Goal: Task Accomplishment & Management: Use online tool/utility

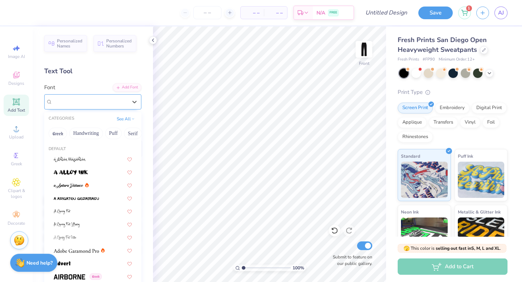
click at [100, 104] on div "Super Dream" at bounding box center [90, 101] width 76 height 11
click at [100, 104] on div "Super Dream" at bounding box center [90, 102] width 75 height 8
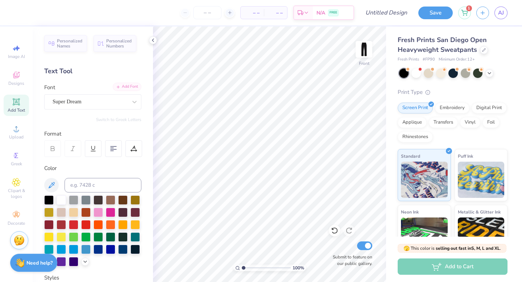
click at [133, 87] on div "Add Font" at bounding box center [127, 87] width 29 height 8
click at [25, 73] on div "Designs" at bounding box center [16, 78] width 25 height 21
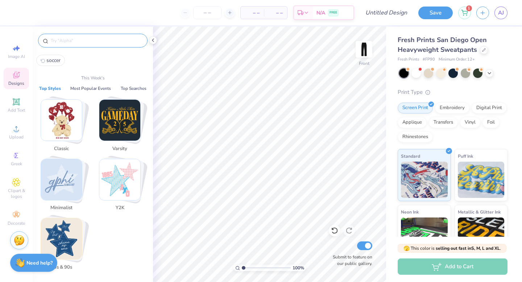
click at [65, 43] on input "text" at bounding box center [96, 40] width 93 height 7
click at [57, 58] on span "soccer" at bounding box center [53, 60] width 14 height 7
type input "soccer"
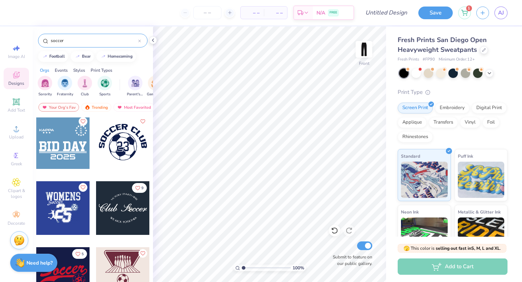
scroll to position [1, 0]
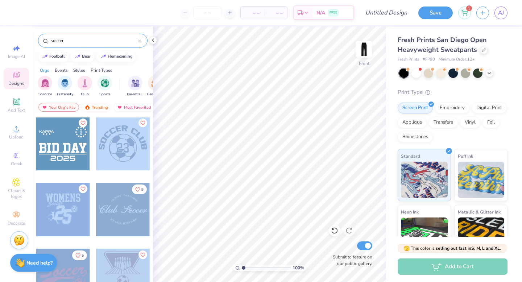
click at [251, 90] on div "– – Per Item – – Total Est. Delivery N/A FREE Design Title Save 1 AJ Image AI D…" at bounding box center [261, 141] width 522 height 282
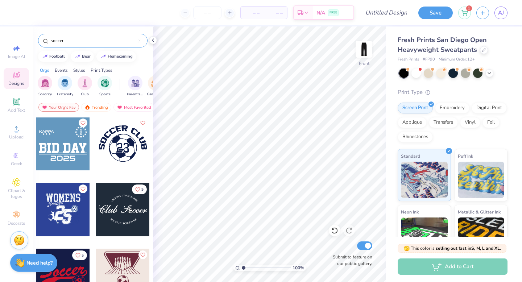
click at [142, 155] on div at bounding box center [123, 144] width 54 height 54
type input "1.73"
click at [334, 230] on icon at bounding box center [334, 230] width 7 height 7
type input "1.14"
click at [244, 266] on input "range" at bounding box center [266, 268] width 49 height 7
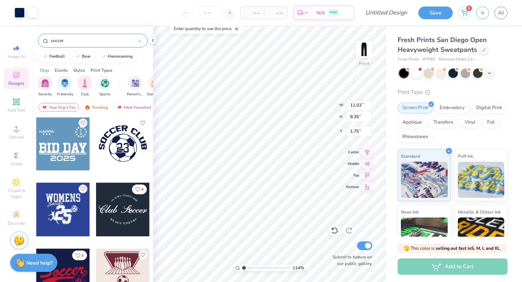
type input "1.76"
click at [102, 40] on input "soccer" at bounding box center [94, 40] width 88 height 7
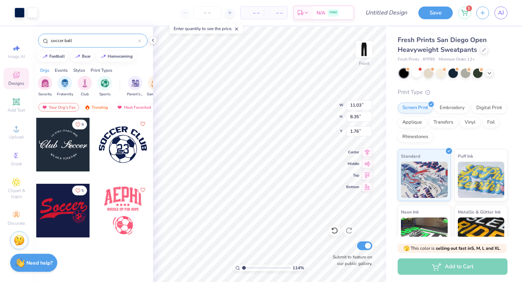
type input "soccer ball"
type input "2.68"
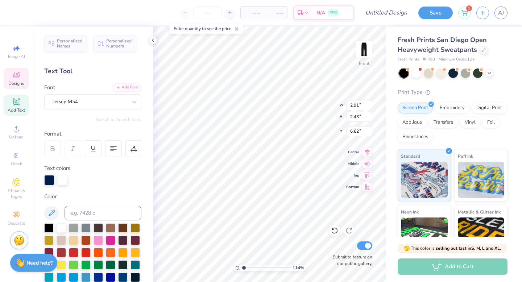
type input "13.53"
click at [61, 226] on div at bounding box center [61, 227] width 9 height 9
click at [61, 225] on div at bounding box center [61, 227] width 9 height 9
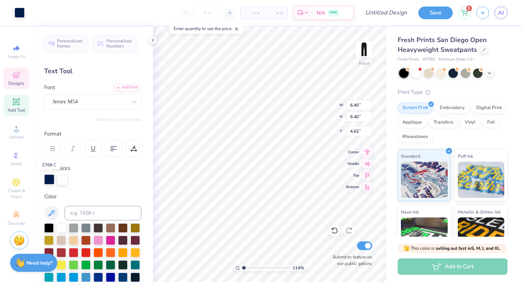
click at [46, 179] on div at bounding box center [49, 179] width 10 height 10
click at [61, 224] on div at bounding box center [61, 227] width 9 height 9
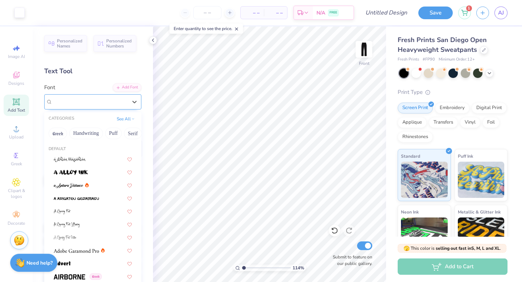
click at [96, 105] on div "Jersey M54" at bounding box center [90, 101] width 76 height 11
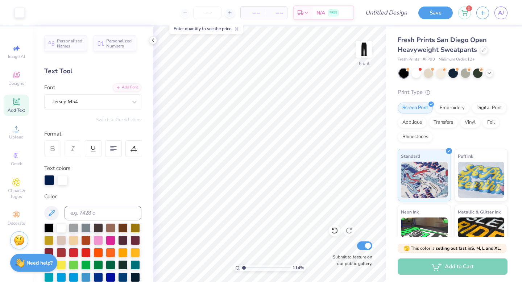
click at [92, 73] on div "Text Tool" at bounding box center [92, 71] width 97 height 10
click at [131, 87] on div "Add Font" at bounding box center [127, 87] width 29 height 8
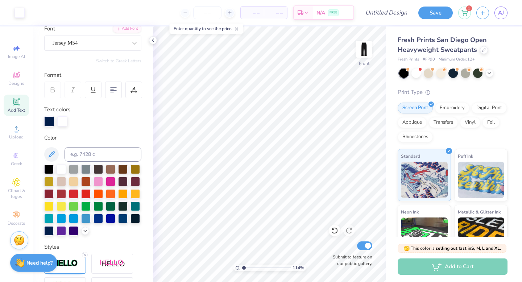
scroll to position [0, 0]
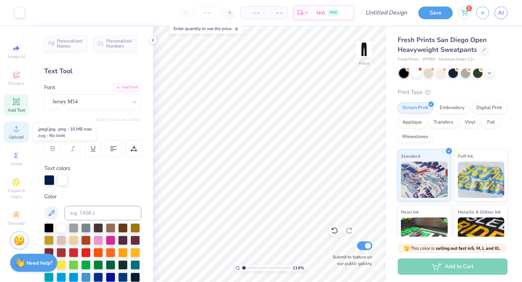
click at [24, 127] on div "Upload" at bounding box center [16, 132] width 25 height 21
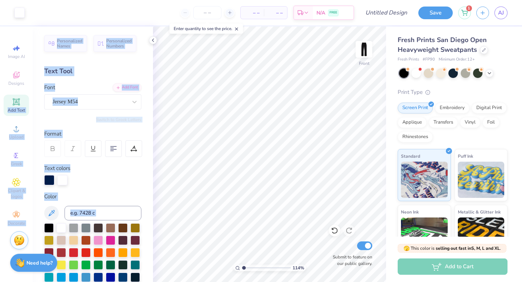
click at [240, 73] on div "Art colors – – Per Item – – Total Est. Delivery N/A FREE Design Title Save 1 AJ…" at bounding box center [261, 141] width 522 height 282
click at [117, 73] on div "Text Tool" at bounding box center [92, 71] width 97 height 10
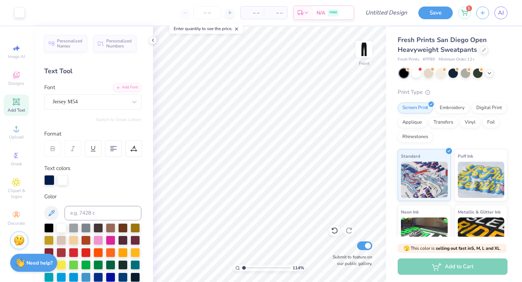
click at [13, 99] on icon at bounding box center [16, 101] width 7 height 7
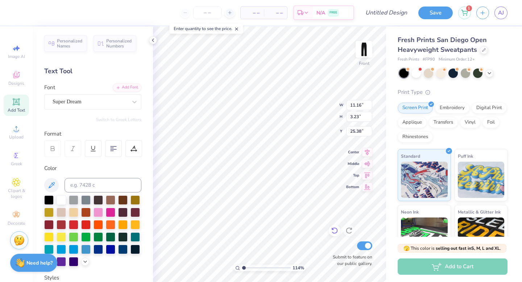
click at [335, 234] on icon at bounding box center [334, 230] width 7 height 7
click at [333, 229] on icon at bounding box center [335, 231] width 6 height 7
click at [334, 227] on icon at bounding box center [334, 230] width 7 height 7
click at [334, 231] on icon at bounding box center [334, 230] width 7 height 7
click at [353, 229] on div at bounding box center [349, 231] width 12 height 12
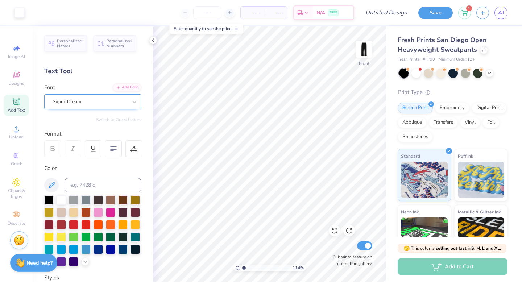
click at [101, 103] on div "Super Dream" at bounding box center [90, 101] width 76 height 11
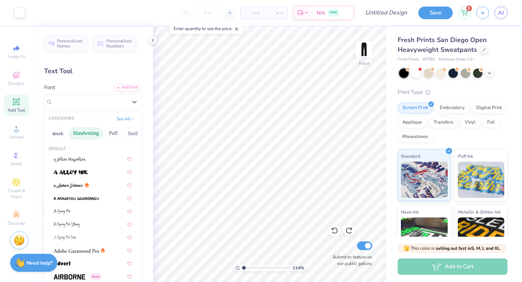
click at [90, 134] on button "Handwriting" at bounding box center [86, 134] width 34 height 12
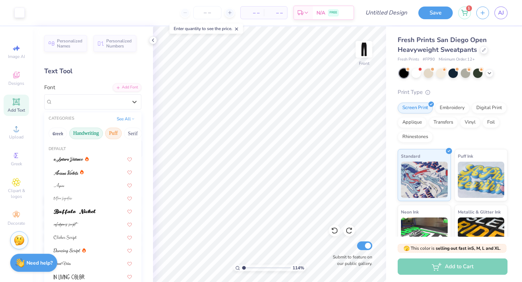
click at [112, 132] on button "Puff" at bounding box center [113, 134] width 17 height 12
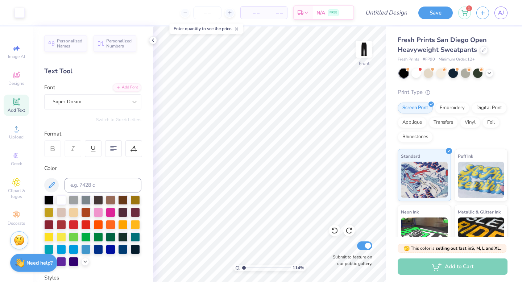
click at [84, 76] on div "Personalized Names Personalized Numbers Text Tool Add Font Font Super Dream Swi…" at bounding box center [93, 154] width 120 height 256
click at [21, 107] on span "Add Text" at bounding box center [16, 110] width 17 height 6
type textarea "T"
type textarea "kick it"
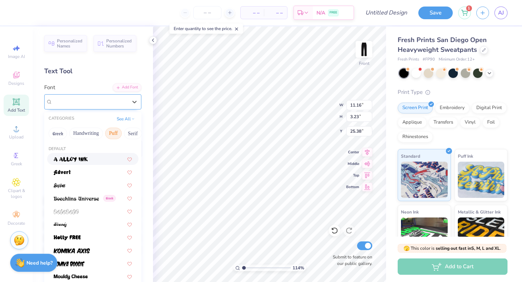
click at [110, 97] on div at bounding box center [90, 102] width 75 height 10
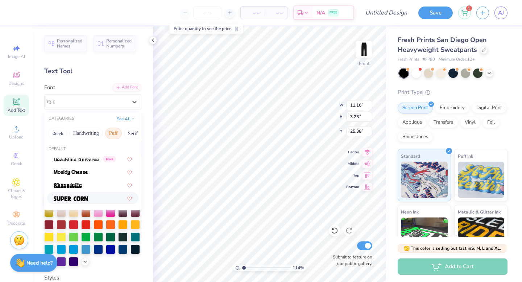
click at [122, 114] on div "CATEGORIES See All" at bounding box center [92, 118] width 97 height 13
click at [123, 118] on button "See All" at bounding box center [126, 118] width 22 height 7
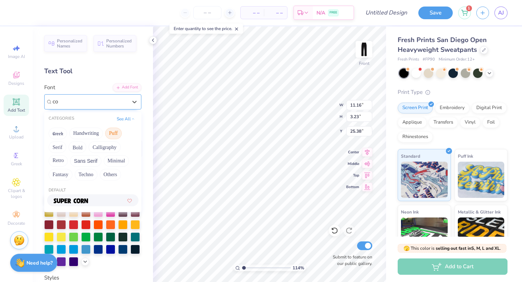
type input "c"
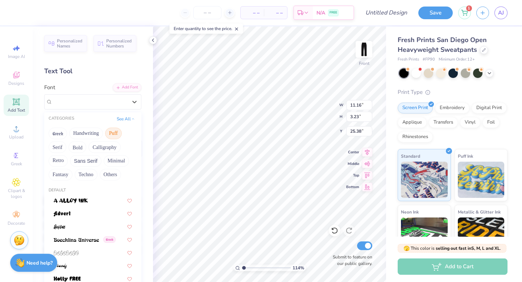
click at [120, 135] on button "Puff" at bounding box center [113, 134] width 17 height 12
click at [115, 133] on button "Puff" at bounding box center [113, 134] width 17 height 12
click at [89, 173] on button "Techno" at bounding box center [86, 175] width 23 height 12
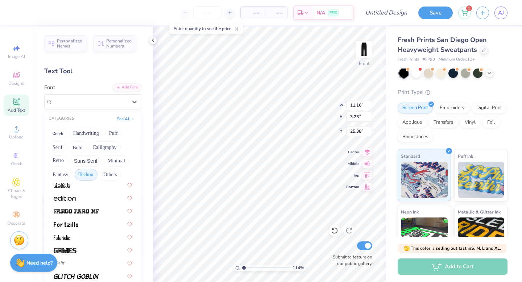
scroll to position [93, 0]
click at [97, 214] on img at bounding box center [76, 212] width 45 height 5
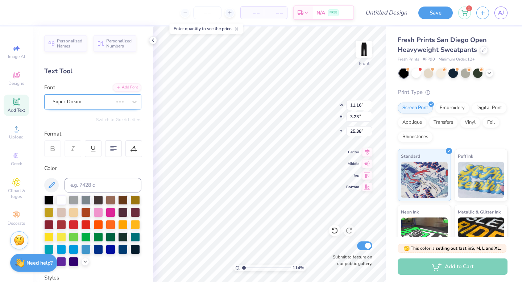
click at [102, 100] on div "Super Dream" at bounding box center [83, 101] width 62 height 11
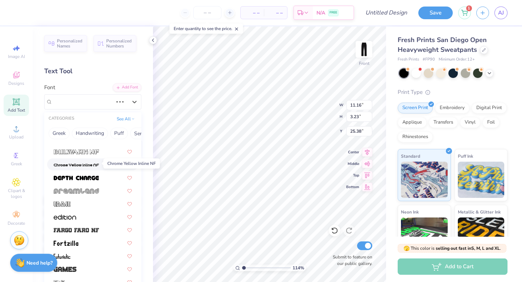
scroll to position [39, 0]
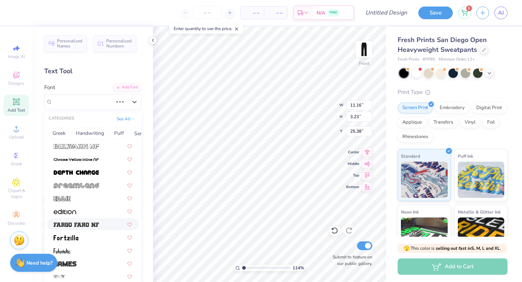
click at [87, 222] on img at bounding box center [76, 224] width 45 height 5
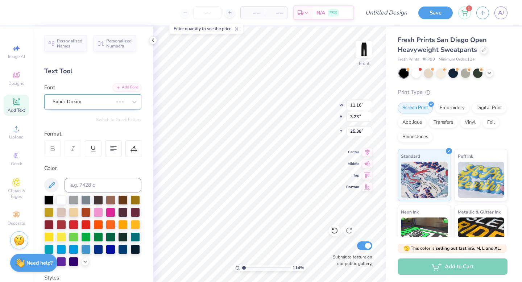
click at [86, 103] on div "Super Dream" at bounding box center [83, 101] width 62 height 11
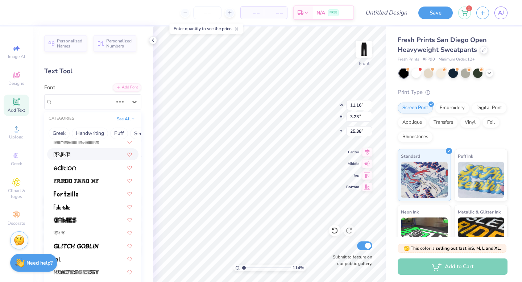
scroll to position [82, 0]
click at [131, 183] on icon at bounding box center [129, 182] width 5 height 4
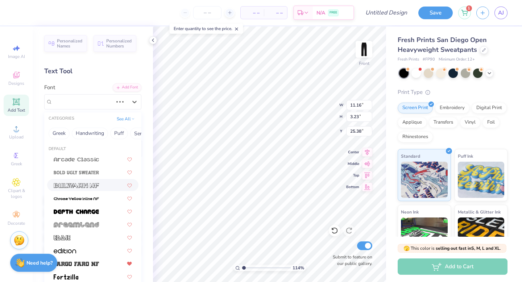
click at [146, 169] on div "Personalized Names Personalized Numbers Text Tool Add Font Font option Bulwark …" at bounding box center [93, 154] width 120 height 256
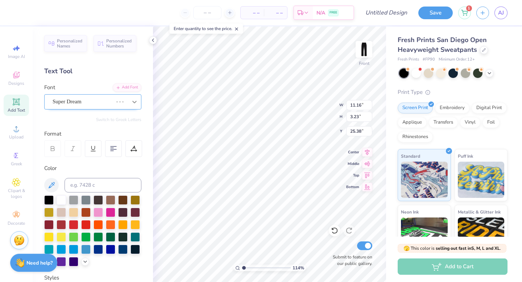
click at [134, 103] on icon at bounding box center [134, 102] width 4 height 3
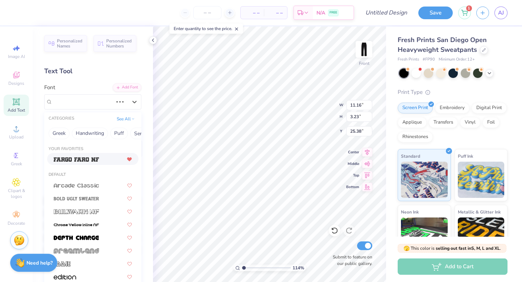
click at [101, 157] on div at bounding box center [93, 159] width 78 height 8
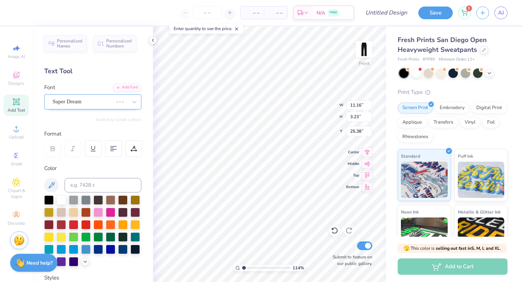
click at [93, 102] on div "Super Dream" at bounding box center [83, 101] width 62 height 11
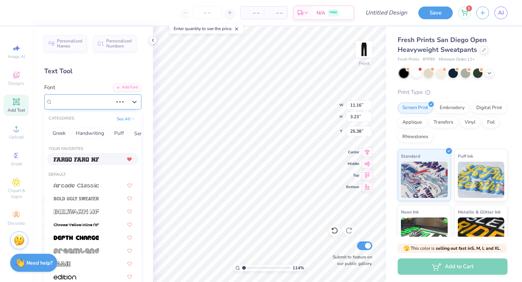
drag, startPoint x: 87, startPoint y: 157, endPoint x: 86, endPoint y: 103, distance: 54.4
click at [87, 103] on div "option Fargo Faro NF focused, 1 of 25. 25 results available. Use Up and Down to…" at bounding box center [92, 101] width 97 height 15
click at [121, 119] on button "See All" at bounding box center [126, 118] width 22 height 7
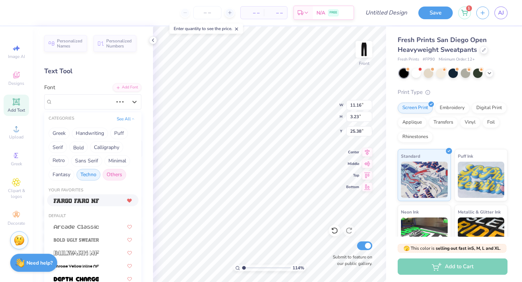
click at [115, 173] on button "Others" at bounding box center [115, 175] width 24 height 12
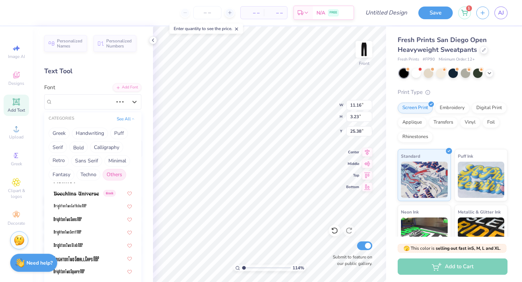
scroll to position [0, 0]
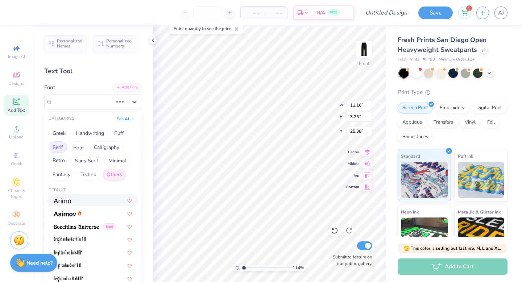
click at [58, 149] on button "Serif" at bounding box center [58, 147] width 18 height 12
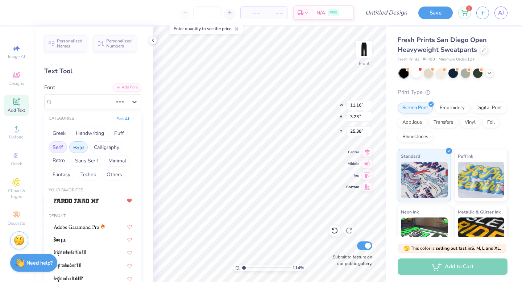
click at [81, 147] on button "Bold" at bounding box center [78, 147] width 18 height 12
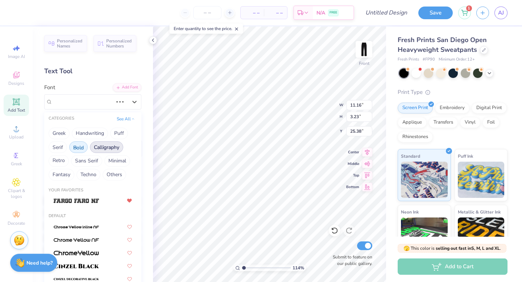
click at [105, 147] on button "Calligraphy" at bounding box center [106, 147] width 33 height 12
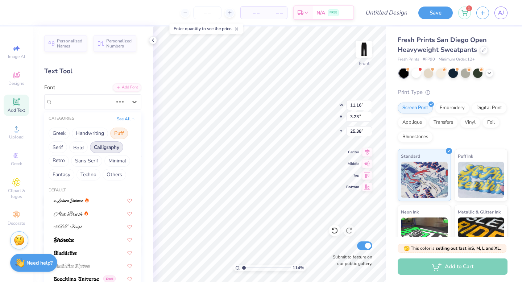
click at [118, 131] on button "Puff" at bounding box center [119, 134] width 18 height 12
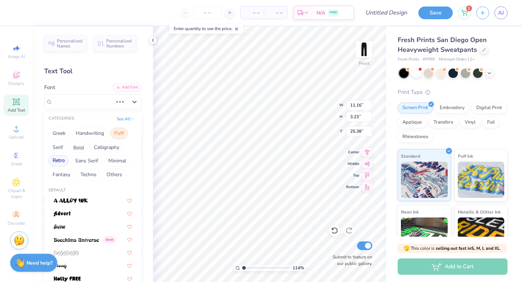
click at [57, 160] on button "Retro" at bounding box center [59, 161] width 20 height 12
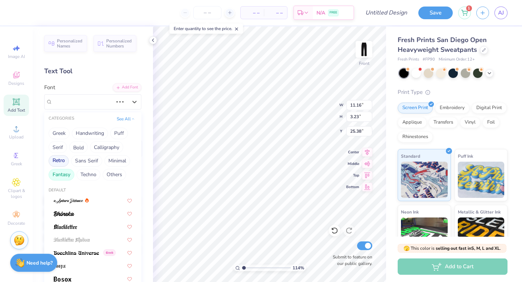
click at [69, 170] on button "Fantasy" at bounding box center [62, 175] width 26 height 12
click at [85, 166] on button "Sans Serif" at bounding box center [86, 161] width 31 height 12
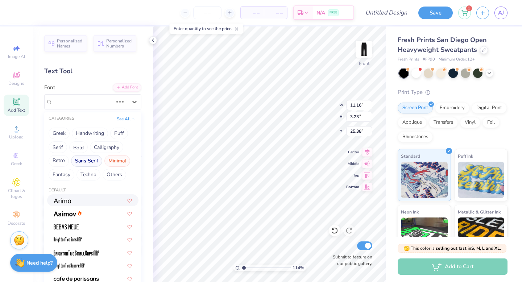
click at [114, 162] on button "Minimal" at bounding box center [117, 161] width 26 height 12
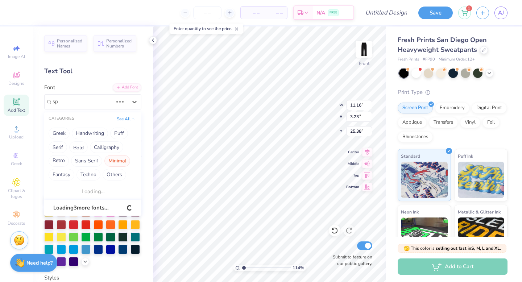
type input "s"
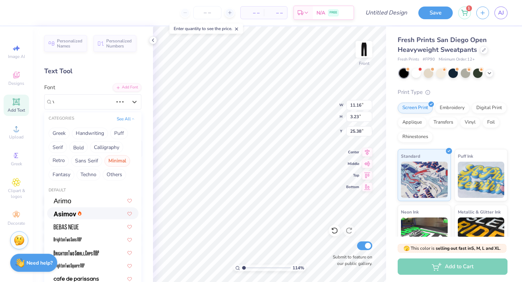
type input "v"
type textarea "kick ita"
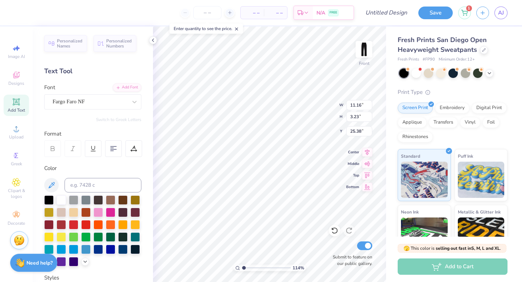
type textarea "kick it"
click at [123, 105] on div "Fargo Faro NF" at bounding box center [90, 101] width 76 height 11
type input "colle"
click at [122, 119] on button "See All" at bounding box center [126, 118] width 22 height 7
click at [87, 103] on div "Fargo Faro NF" at bounding box center [90, 101] width 76 height 11
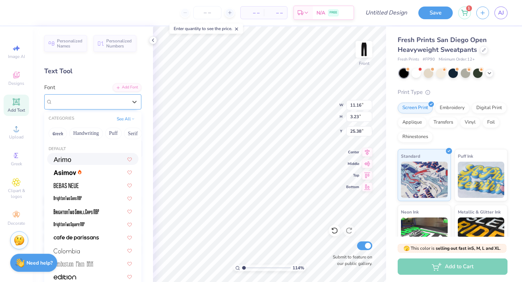
click at [85, 99] on span "Fargo Faro NF" at bounding box center [69, 102] width 32 height 8
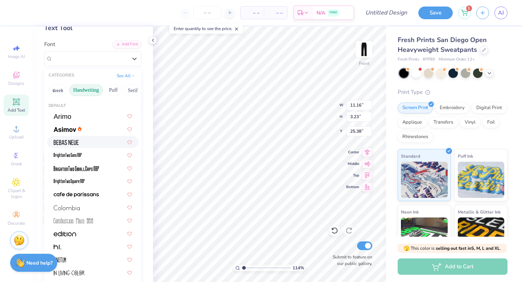
scroll to position [44, 0]
click at [128, 74] on button "See All" at bounding box center [126, 74] width 22 height 7
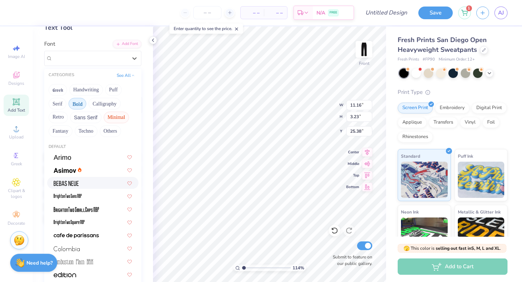
click at [75, 104] on button "Bold" at bounding box center [78, 104] width 18 height 12
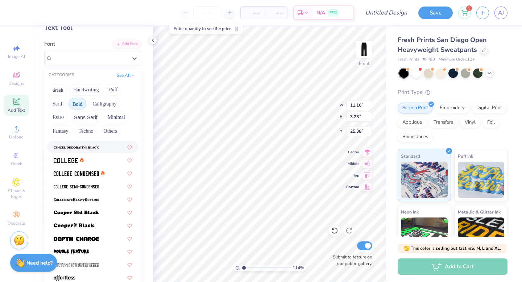
scroll to position [88, 0]
click at [92, 174] on img at bounding box center [76, 174] width 45 height 5
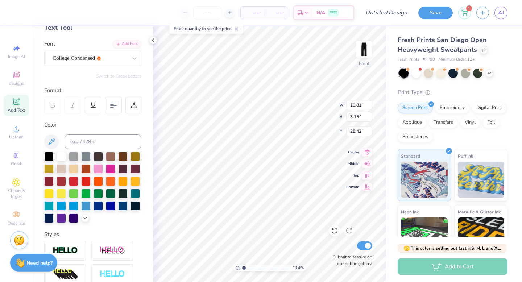
type textarea "kick"
type input "0.50"
type input "4.62"
type input "5.96"
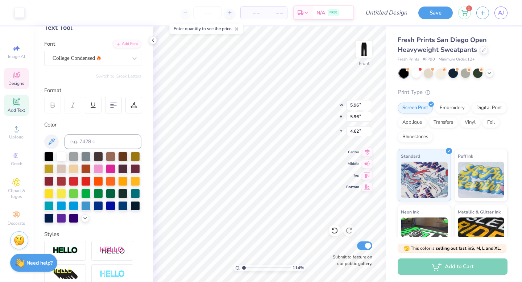
type input "5.55"
type input "6.29"
type input "5.22"
type input "6.40"
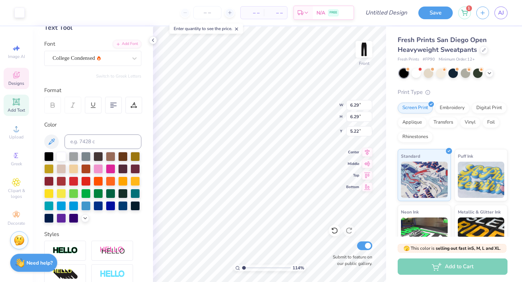
type input "6.40"
type input "5.22"
click at [18, 101] on icon at bounding box center [15, 101] width 5 height 5
type textarea "it"
click at [132, 60] on icon at bounding box center [134, 58] width 7 height 7
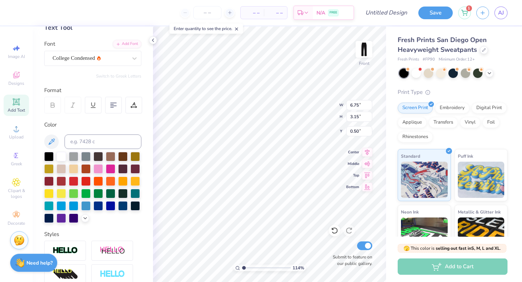
type input "6.75"
type input "3.15"
type input "0.50"
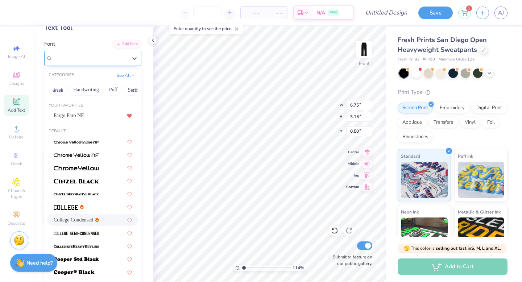
click at [111, 61] on div "College Condensed" at bounding box center [90, 58] width 76 height 11
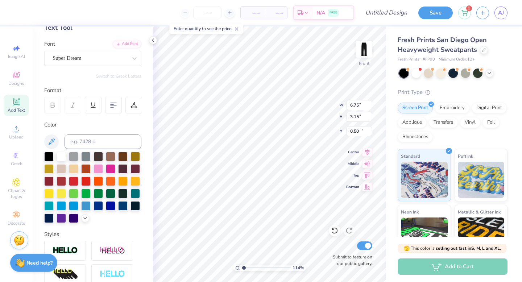
type input "3.28"
type input "3.23"
type input "25.39"
click at [107, 59] on div "Super Dream" at bounding box center [90, 58] width 76 height 11
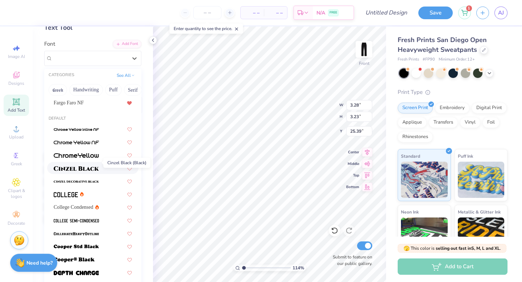
scroll to position [18, 0]
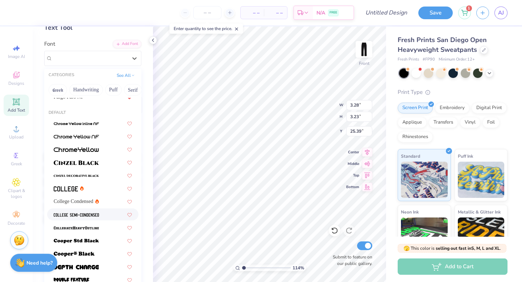
click at [98, 212] on span at bounding box center [76, 215] width 45 height 8
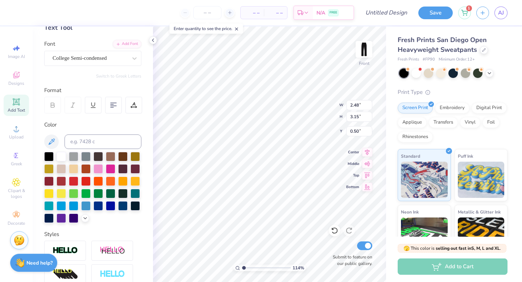
type input "0.50"
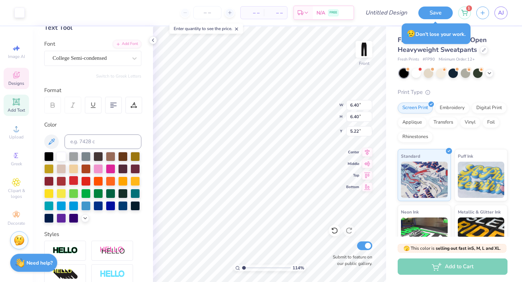
click at [72, 182] on div at bounding box center [73, 180] width 9 height 9
click at [339, 232] on div at bounding box center [335, 231] width 12 height 12
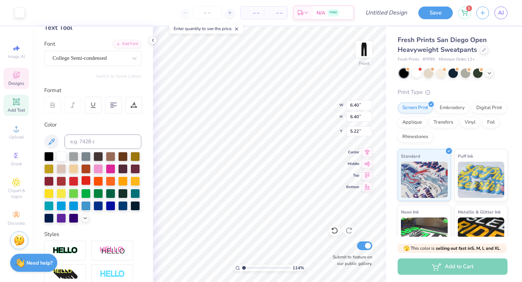
click at [84, 181] on div at bounding box center [85, 180] width 9 height 9
click at [65, 156] on div at bounding box center [61, 155] width 9 height 9
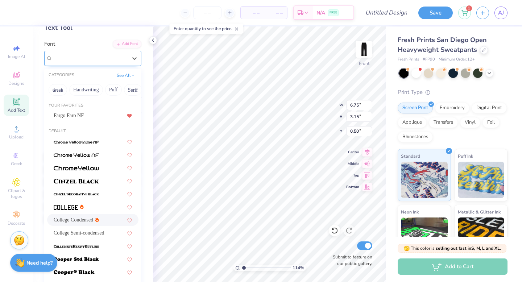
click at [116, 58] on div "College Condensed" at bounding box center [90, 58] width 76 height 11
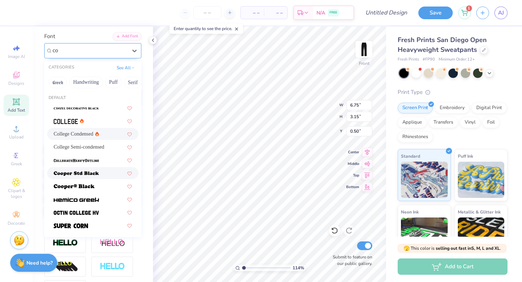
scroll to position [52, 0]
type input "c"
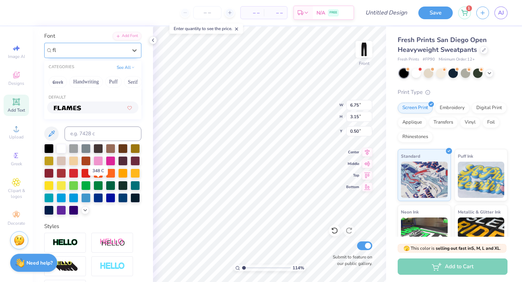
type input "f"
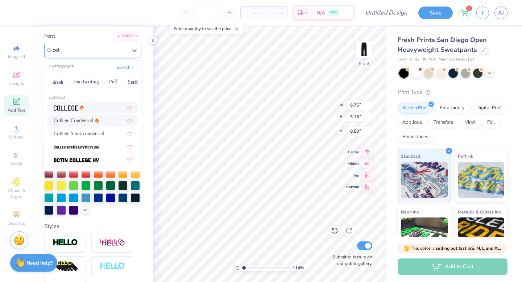
click at [97, 110] on div at bounding box center [93, 108] width 78 height 8
type input "col"
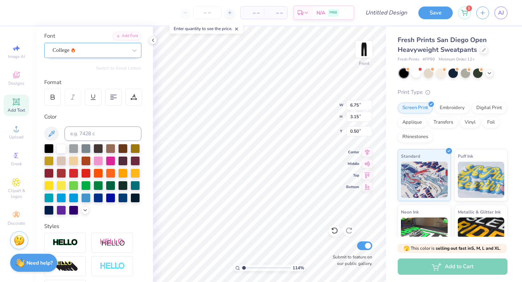
paste textarea "You know what youre doing when you smile like that."
type textarea "kicYou know what youre doing when you smile like that.k"
drag, startPoint x: 334, startPoint y: 229, endPoint x: 336, endPoint y: 240, distance: 11.8
click at [334, 229] on icon at bounding box center [334, 230] width 7 height 7
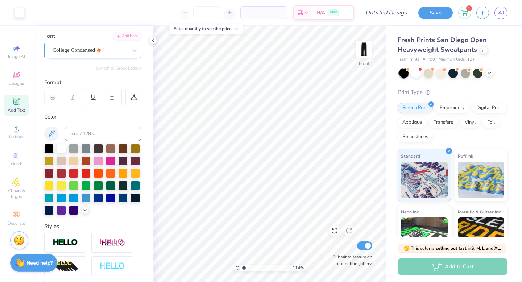
click at [12, 107] on div "Add Text" at bounding box center [16, 105] width 25 height 21
type input "6.40"
type input "4.62"
type input "11.16"
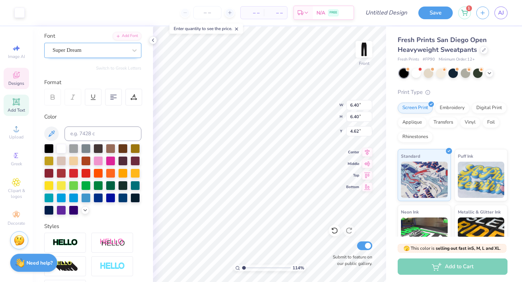
type input "3.23"
type input "25.38"
type input "6.40"
type input "4.62"
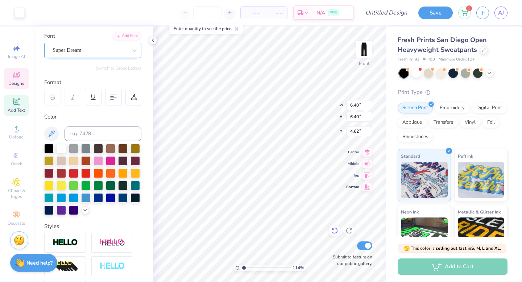
click at [337, 231] on icon at bounding box center [335, 231] width 6 height 7
click at [336, 231] on icon at bounding box center [334, 230] width 7 height 7
click at [337, 231] on icon at bounding box center [334, 230] width 7 height 7
type input "6.40"
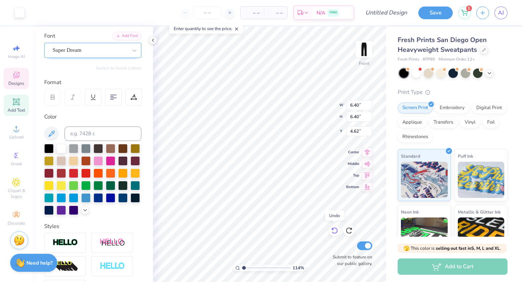
type input "6.40"
type input "4.62"
click at [336, 230] on icon at bounding box center [334, 230] width 7 height 7
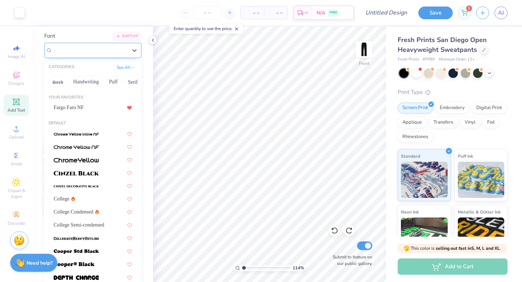
click at [94, 51] on div "Super Dream" at bounding box center [90, 50] width 76 height 11
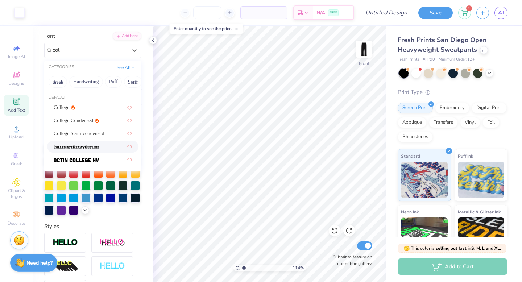
click at [68, 152] on div at bounding box center [92, 147] width 91 height 12
type input "col"
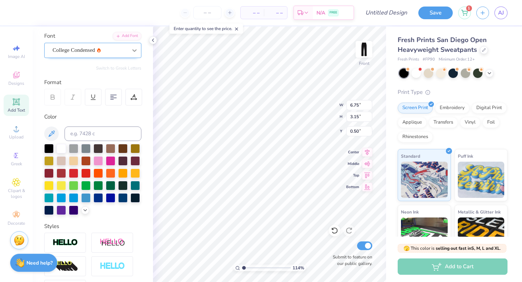
click at [135, 51] on icon at bounding box center [134, 50] width 7 height 7
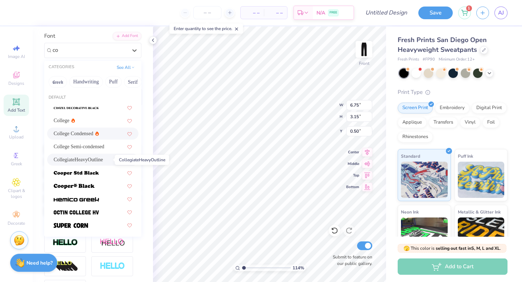
click at [103, 159] on span "CollegiateHeavyOutline" at bounding box center [78, 160] width 49 height 8
type input "co"
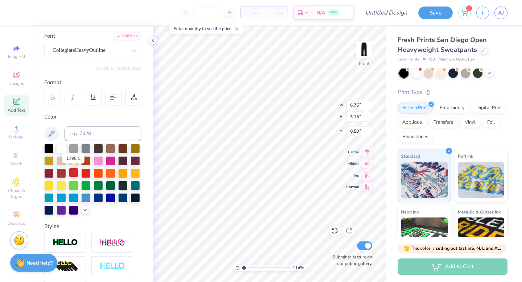
click at [73, 171] on div at bounding box center [73, 172] width 9 height 9
click at [59, 147] on div at bounding box center [61, 147] width 9 height 9
click at [73, 173] on div at bounding box center [73, 172] width 9 height 9
type input "1.43"
type input "0.50"
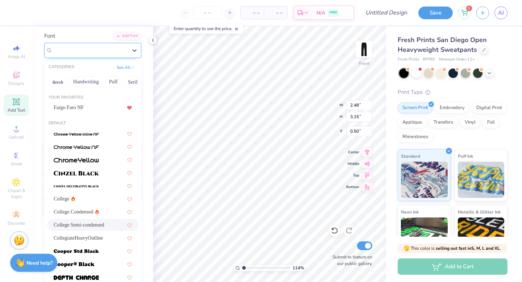
click at [101, 49] on div "College Semi-condensed" at bounding box center [90, 50] width 76 height 11
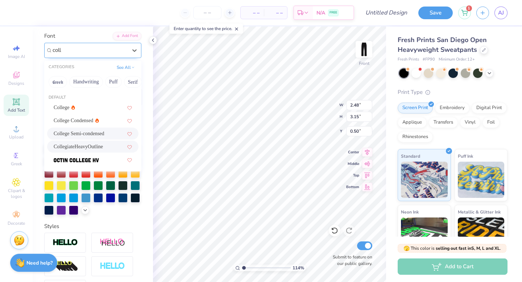
click at [111, 148] on div "CollegiateHeavyOutline" at bounding box center [93, 147] width 78 height 8
type input "coll"
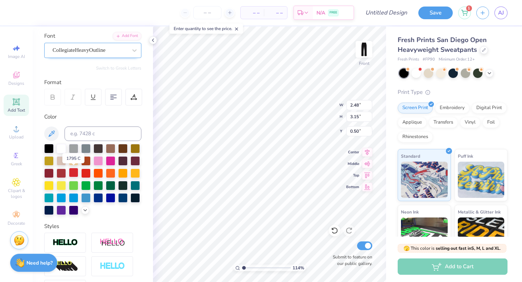
click at [75, 173] on div at bounding box center [73, 172] width 9 height 9
type input "1.43"
type input "3.36"
type input "5.33"
type input "5.86"
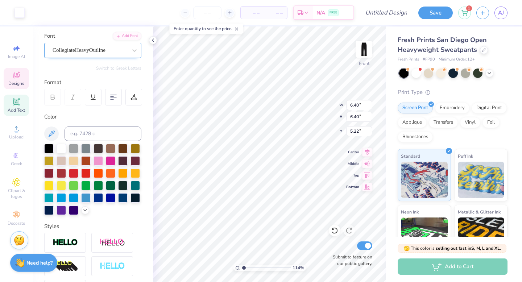
type input "5.22"
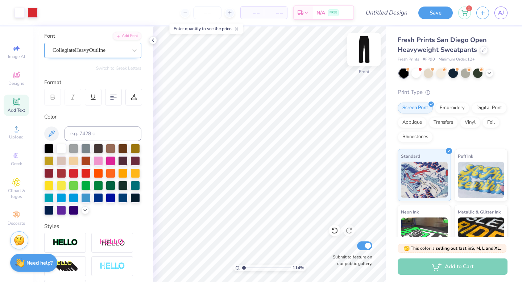
click at [368, 48] on img at bounding box center [364, 49] width 29 height 29
click at [86, 135] on input at bounding box center [103, 134] width 77 height 15
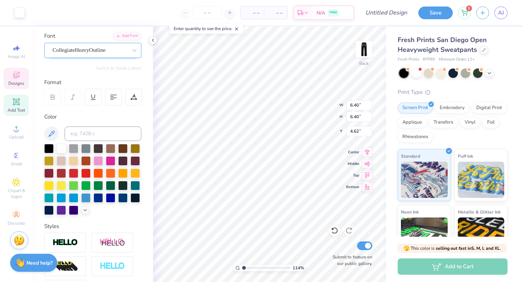
type input "2.46"
type input "3.12"
type input "2.16"
drag, startPoint x: 246, startPoint y: 267, endPoint x: 236, endPoint y: 268, distance: 9.8
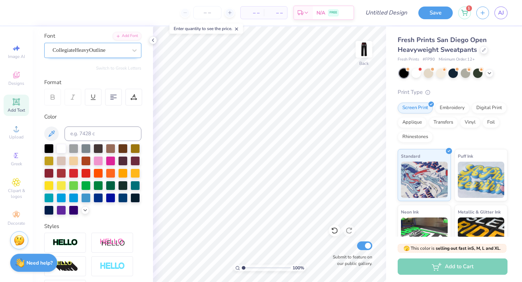
type input "1"
click at [242, 268] on input "range" at bounding box center [266, 268] width 49 height 7
click at [238, 29] on line at bounding box center [236, 29] width 3 height 3
click at [359, 49] on img at bounding box center [364, 49] width 29 height 29
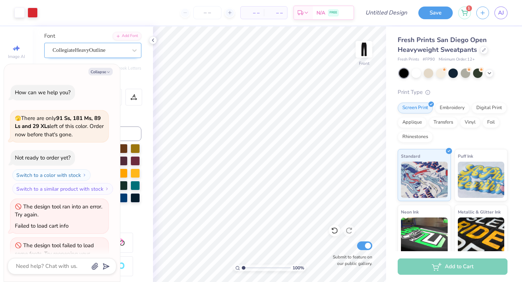
type textarea "x"
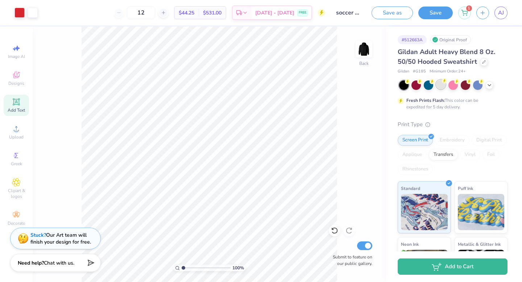
click at [440, 86] on div at bounding box center [440, 84] width 9 height 9
click at [454, 85] on div at bounding box center [453, 84] width 9 height 9
click at [20, 103] on icon at bounding box center [16, 102] width 9 height 9
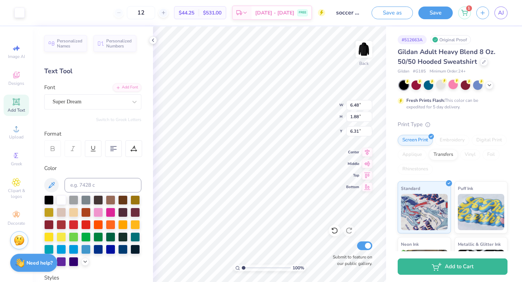
type input "6.48"
type input "1.88"
type input "6.31"
type textarea "TXT"
type input "12.87"
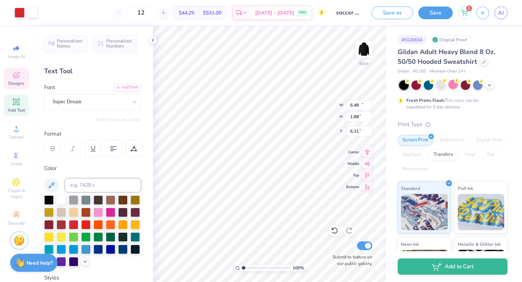
type input "6.33"
type input "4.49"
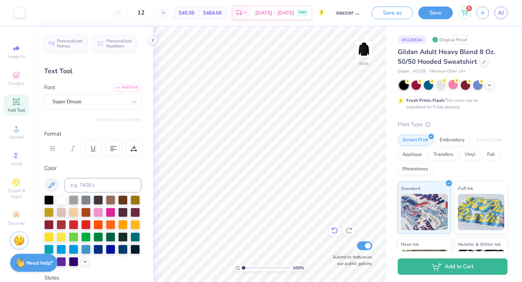
click at [336, 231] on icon at bounding box center [334, 230] width 7 height 7
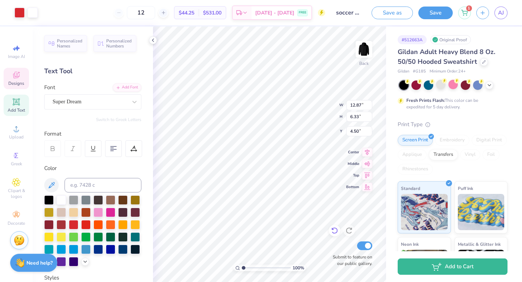
type input "4.51"
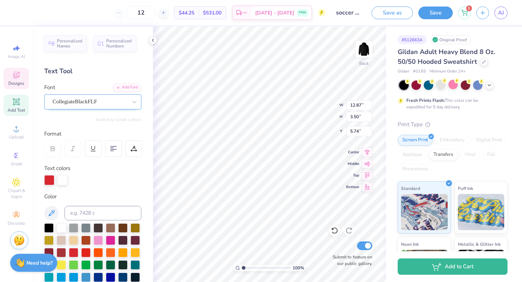
click at [112, 100] on div "CollegiateBlackFLF" at bounding box center [90, 101] width 76 height 11
type input "5.50"
click at [92, 99] on div "CollegiateBlackFLF" at bounding box center [90, 101] width 76 height 11
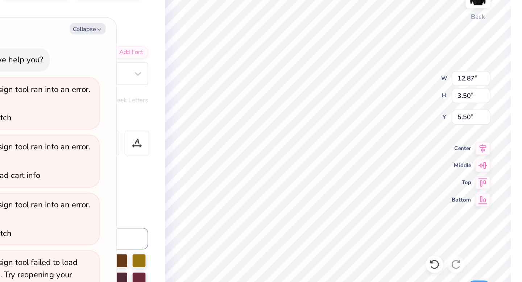
type textarea "x"
